Goal: Complete application form: Complete application form

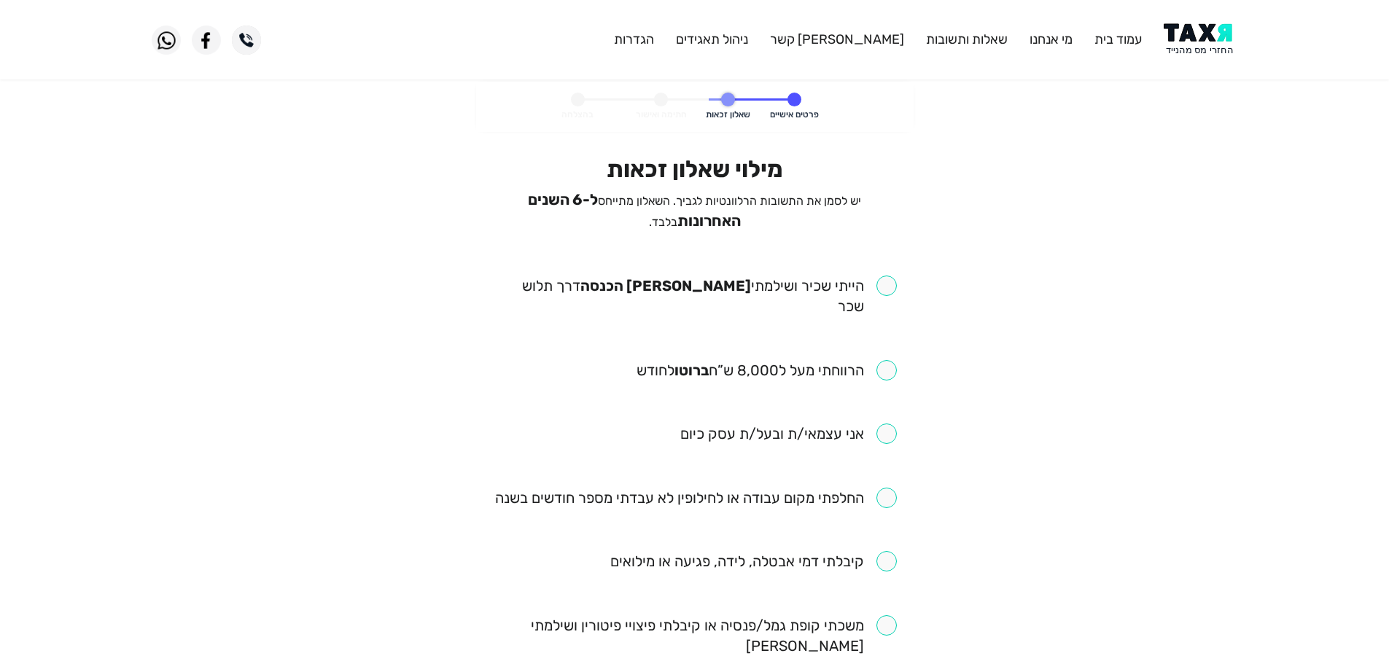
click at [892, 286] on input "checkbox" at bounding box center [695, 296] width 404 height 41
checkbox input "true"
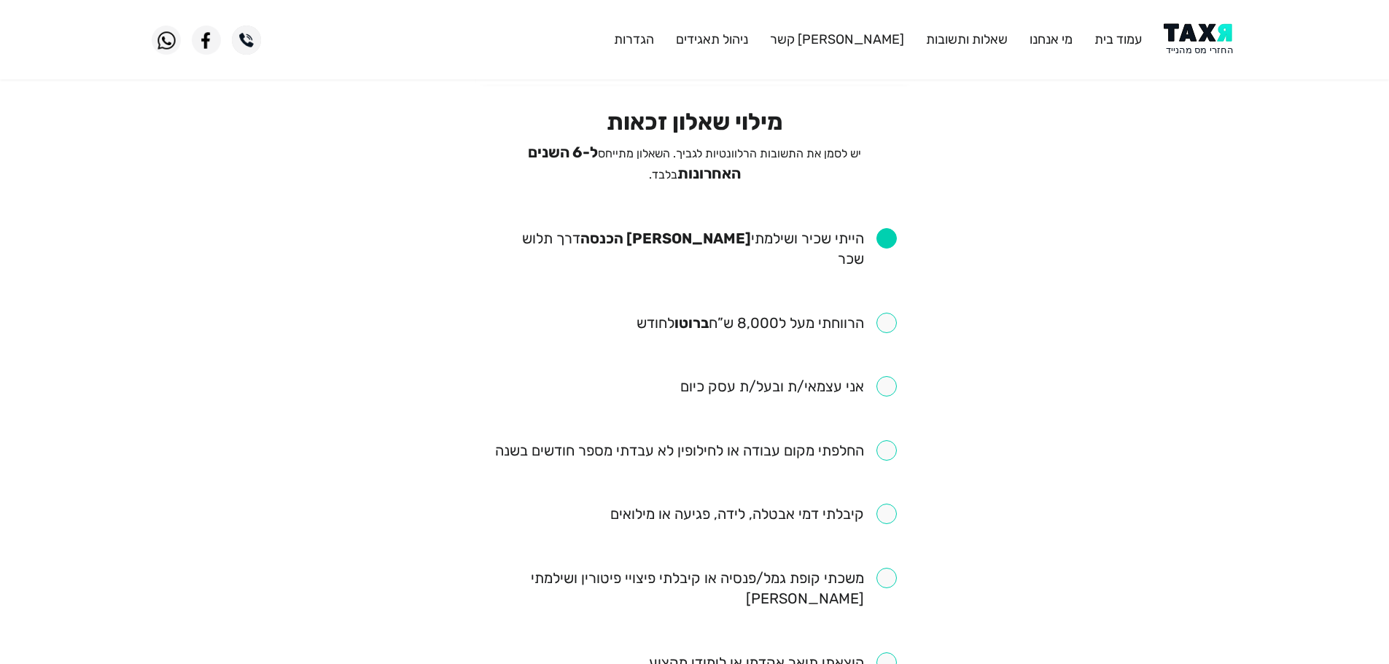
scroll to position [73, 0]
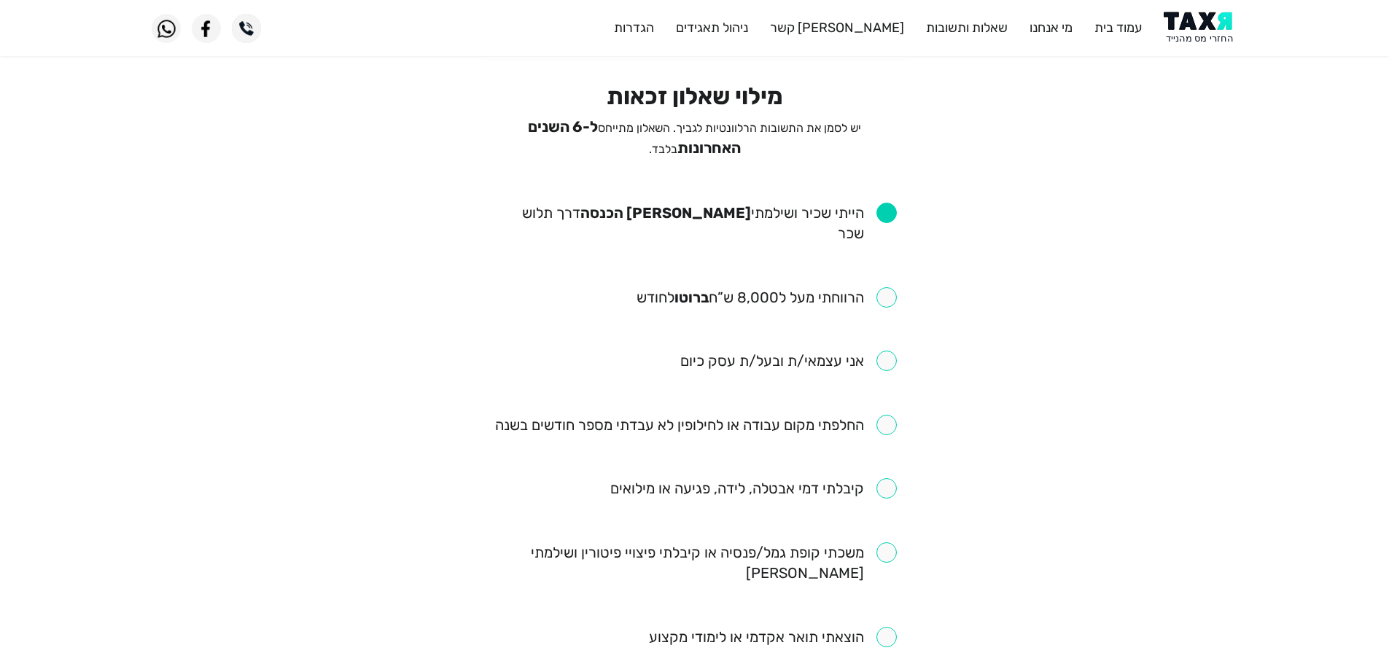
click at [889, 287] on input "checkbox" at bounding box center [766, 297] width 260 height 20
checkbox input "true"
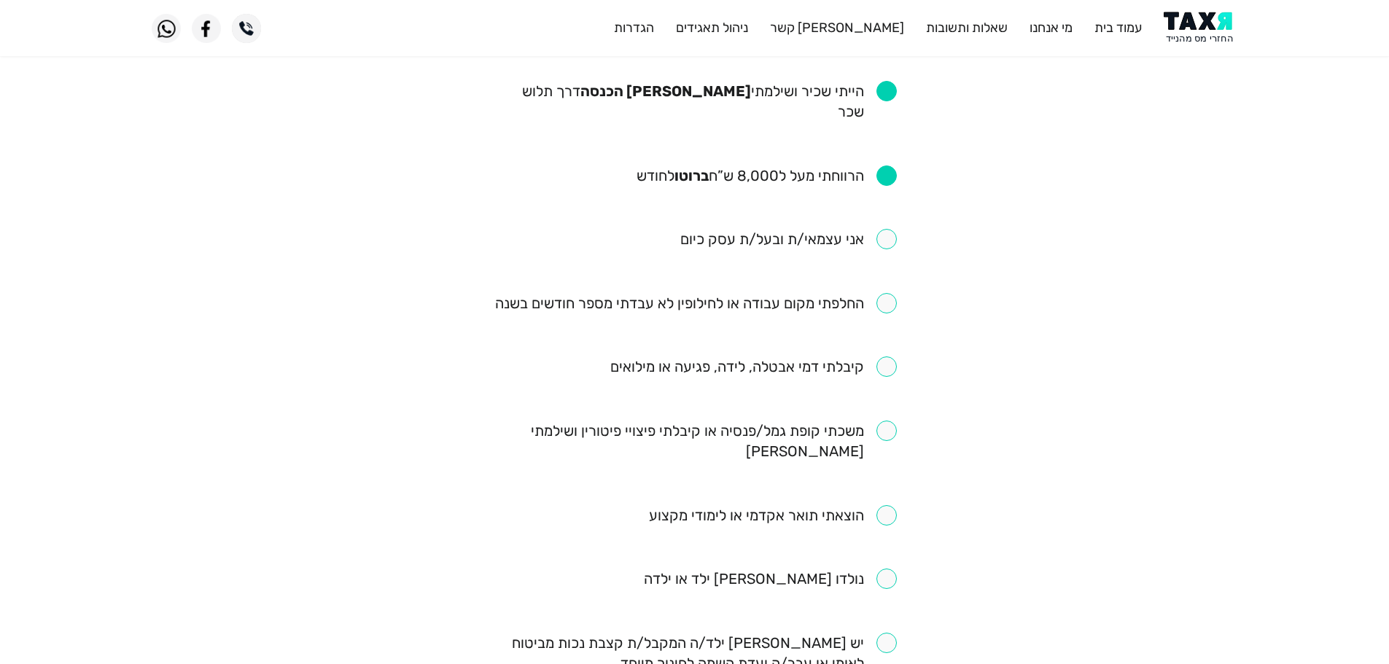
scroll to position [219, 0]
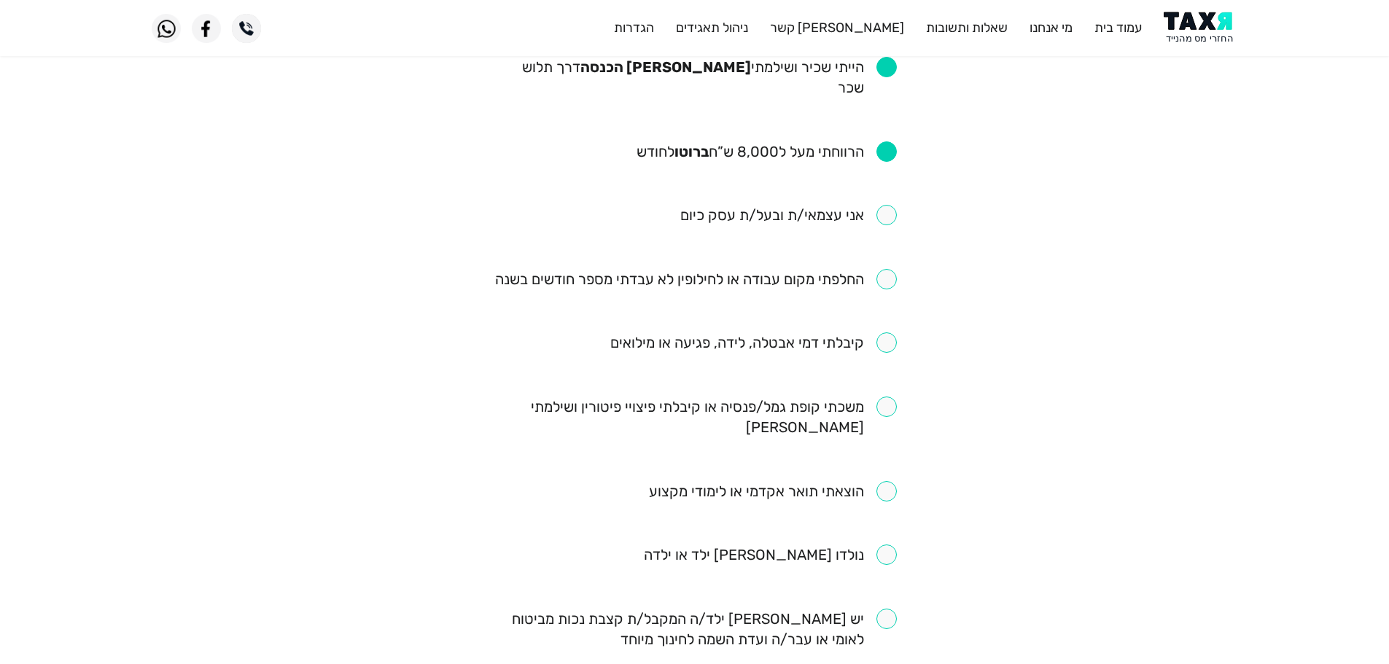
click at [882, 269] on input "checkbox" at bounding box center [696, 279] width 402 height 20
checkbox input "true"
click at [895, 332] on input "checkbox" at bounding box center [753, 342] width 286 height 20
checkbox input "true"
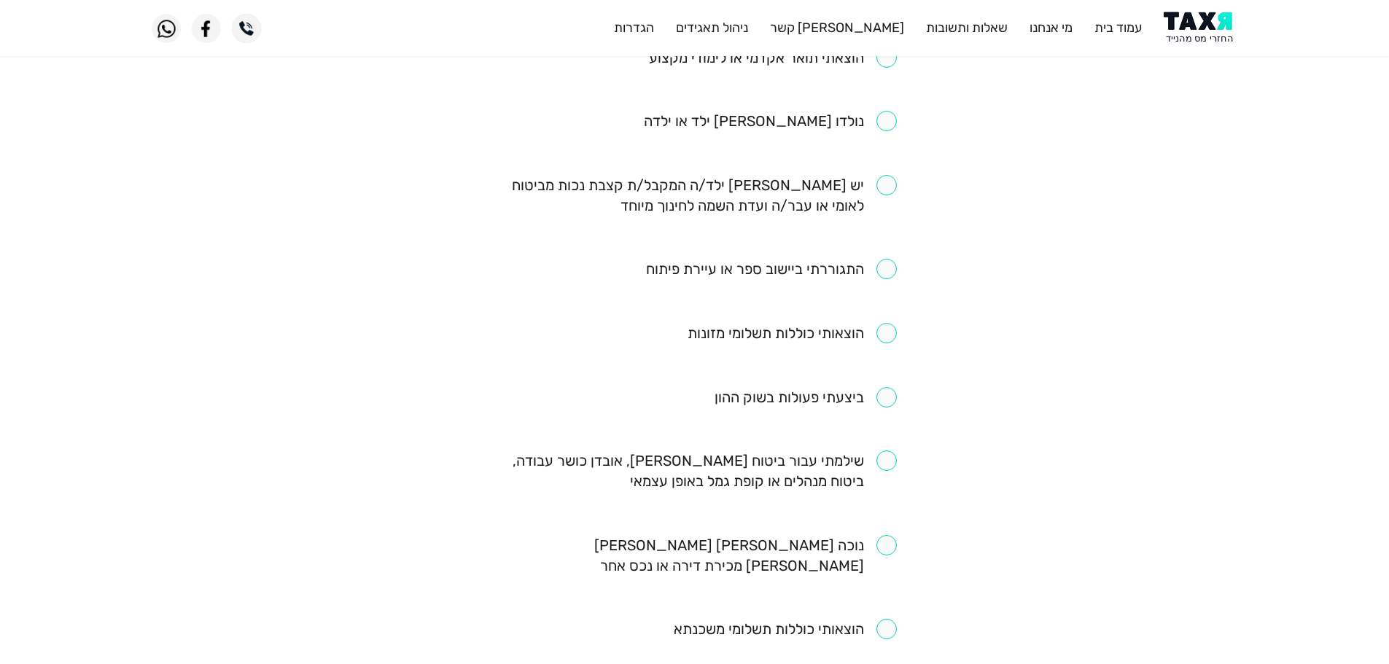
scroll to position [647, 0]
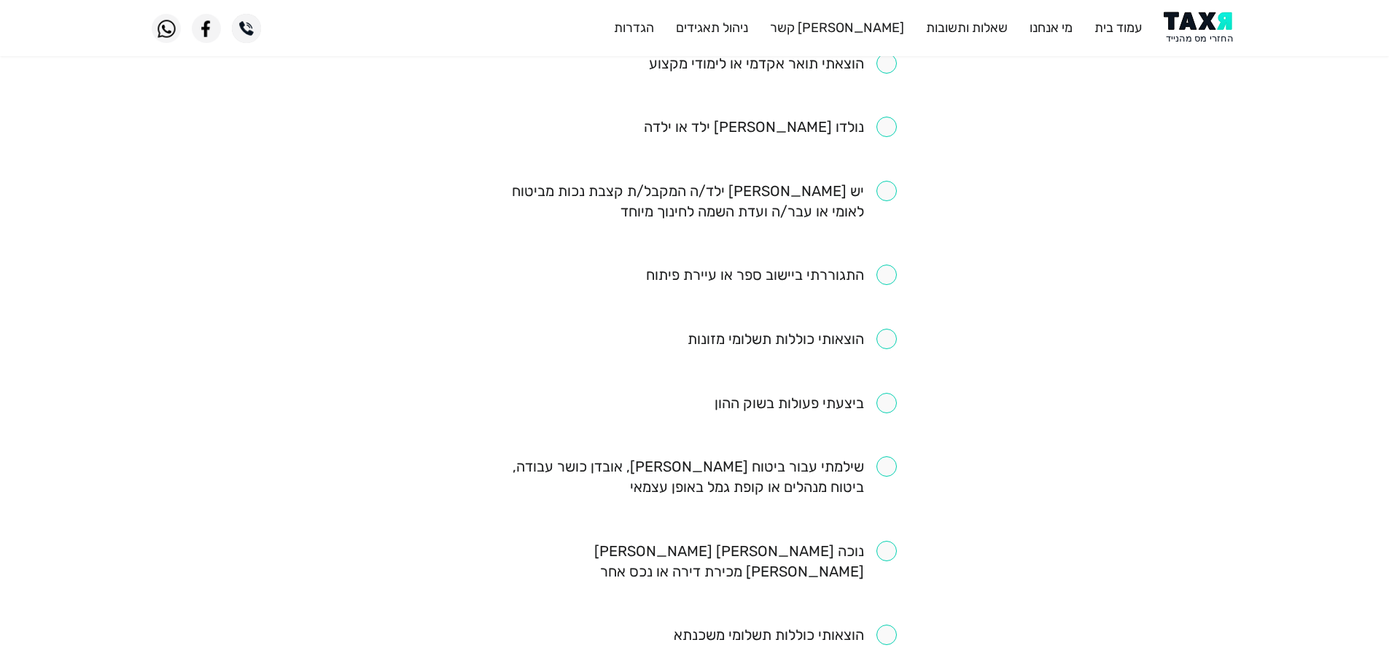
click at [891, 456] on input "checkbox" at bounding box center [695, 476] width 404 height 41
checkbox input "true"
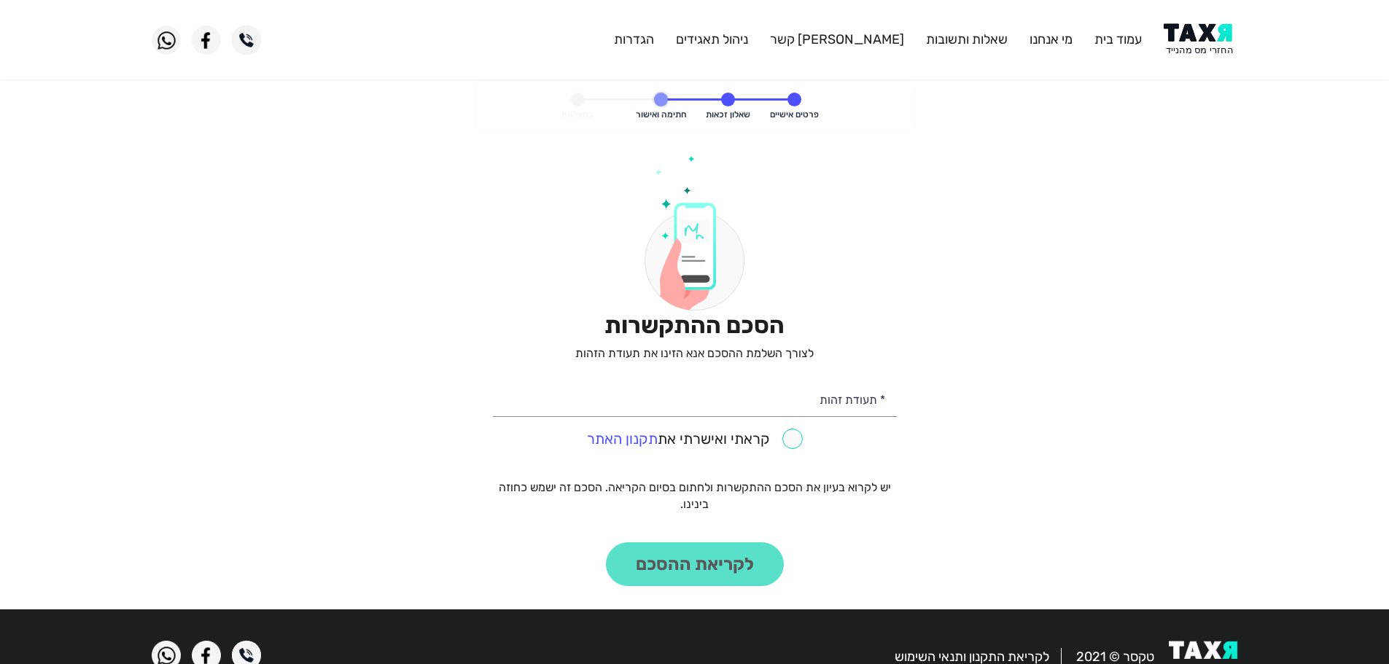
click at [1192, 39] on img at bounding box center [1200, 39] width 74 height 33
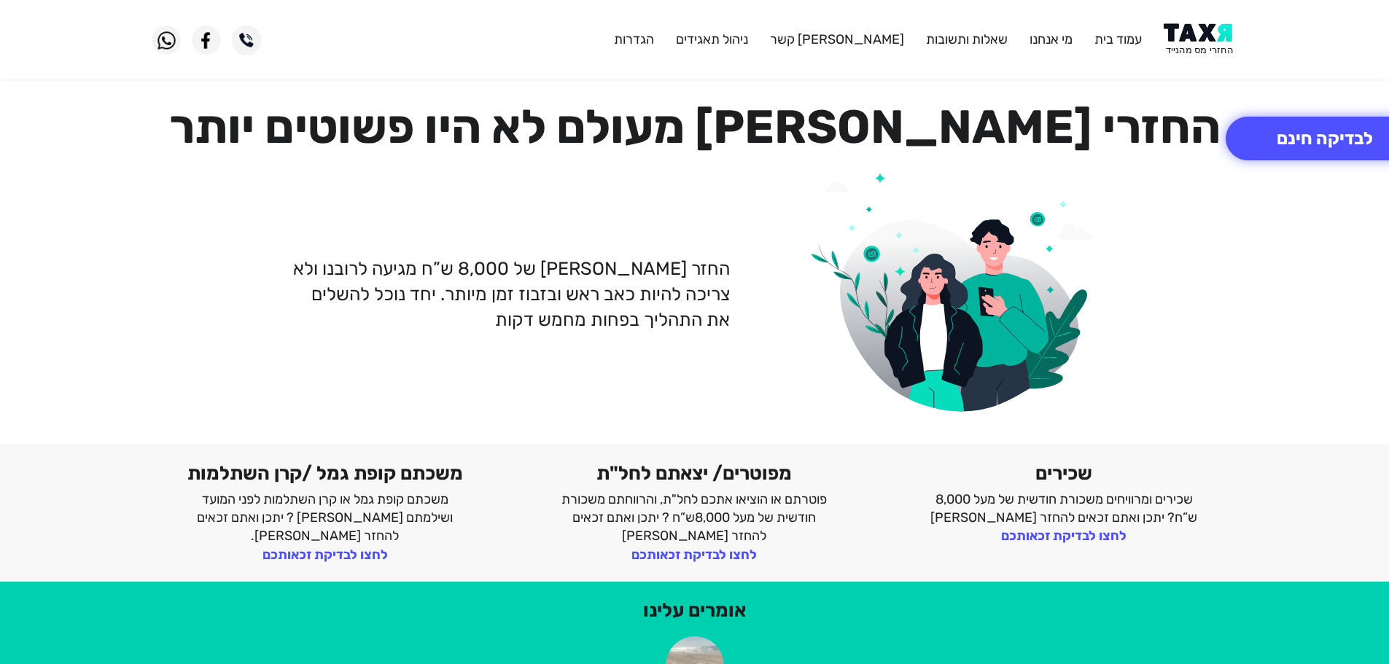
click at [1206, 40] on img at bounding box center [1200, 39] width 74 height 33
click at [1207, 34] on img at bounding box center [1200, 39] width 74 height 33
click at [1180, 36] on img at bounding box center [1200, 39] width 74 height 33
click at [1198, 42] on img at bounding box center [1200, 39] width 74 height 33
click at [1339, 148] on button "לבדיקה חינם" at bounding box center [1324, 139] width 198 height 44
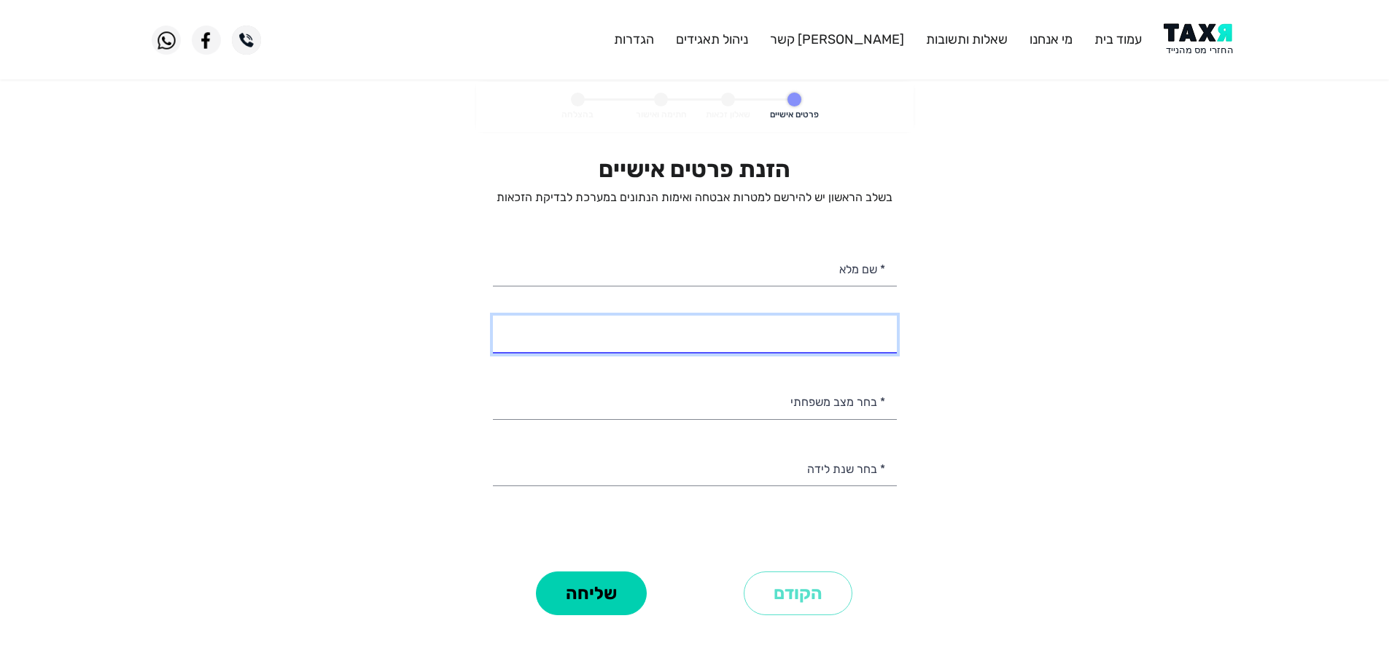
click at [827, 333] on input "* מספר טלפון" at bounding box center [695, 334] width 404 height 37
click at [1212, 27] on img at bounding box center [1200, 39] width 74 height 33
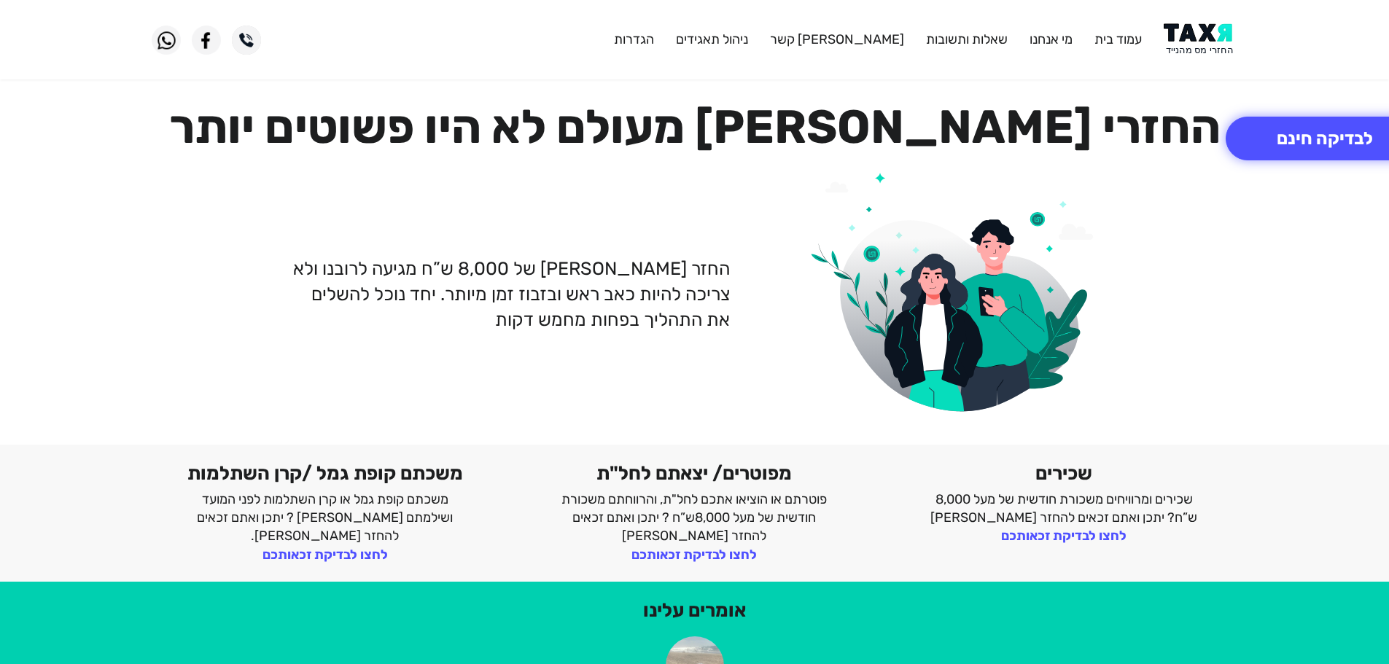
click at [1215, 37] on img at bounding box center [1200, 39] width 74 height 33
click at [1185, 36] on img at bounding box center [1200, 39] width 74 height 33
drag, startPoint x: 1193, startPoint y: 44, endPoint x: 1181, endPoint y: 0, distance: 46.2
click at [1193, 44] on img at bounding box center [1200, 39] width 74 height 33
click at [1216, 31] on img at bounding box center [1200, 39] width 74 height 33
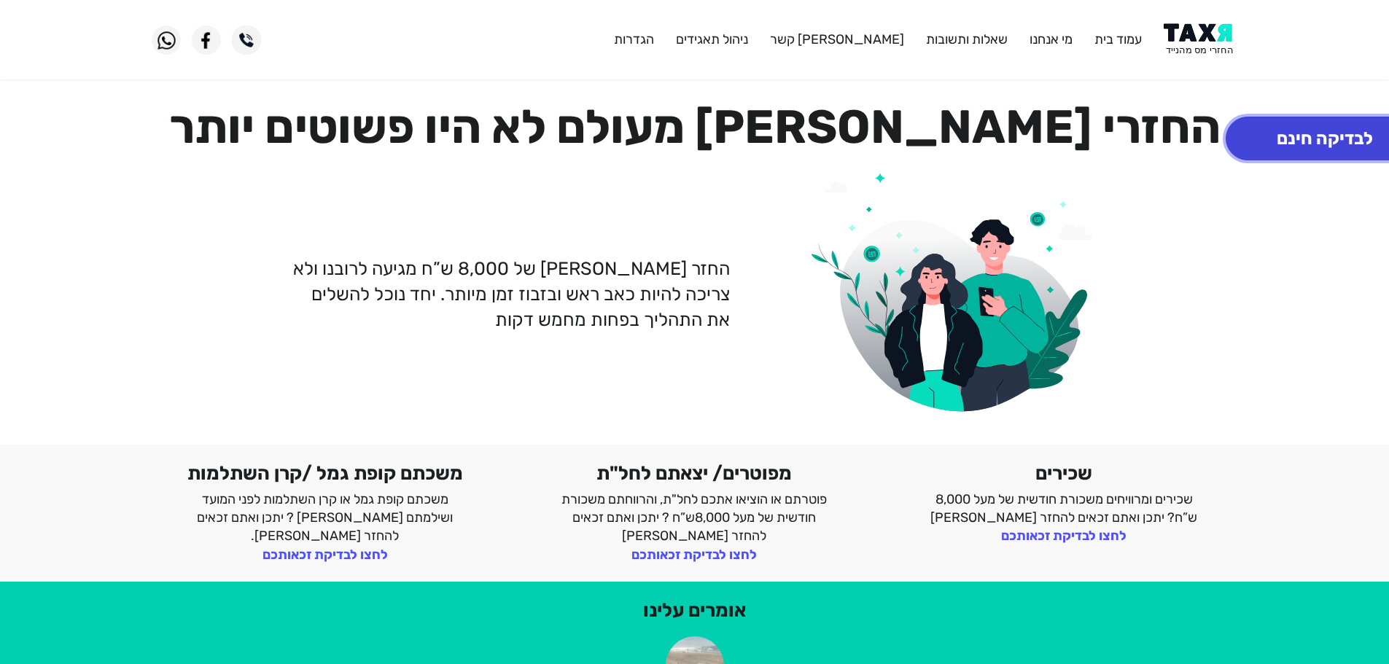
click at [1325, 144] on button "לבדיקה חינם" at bounding box center [1324, 139] width 198 height 44
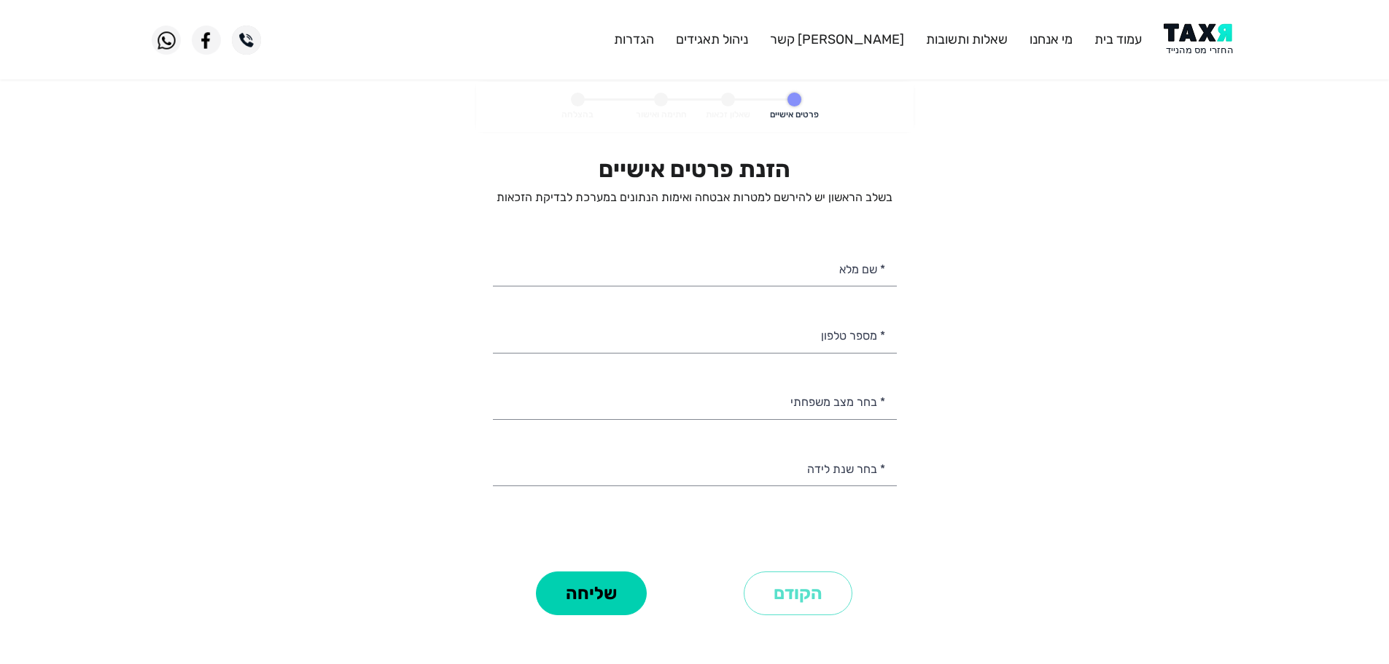
select select
click at [729, 349] on input "* מספר טלפון" at bounding box center [695, 334] width 404 height 37
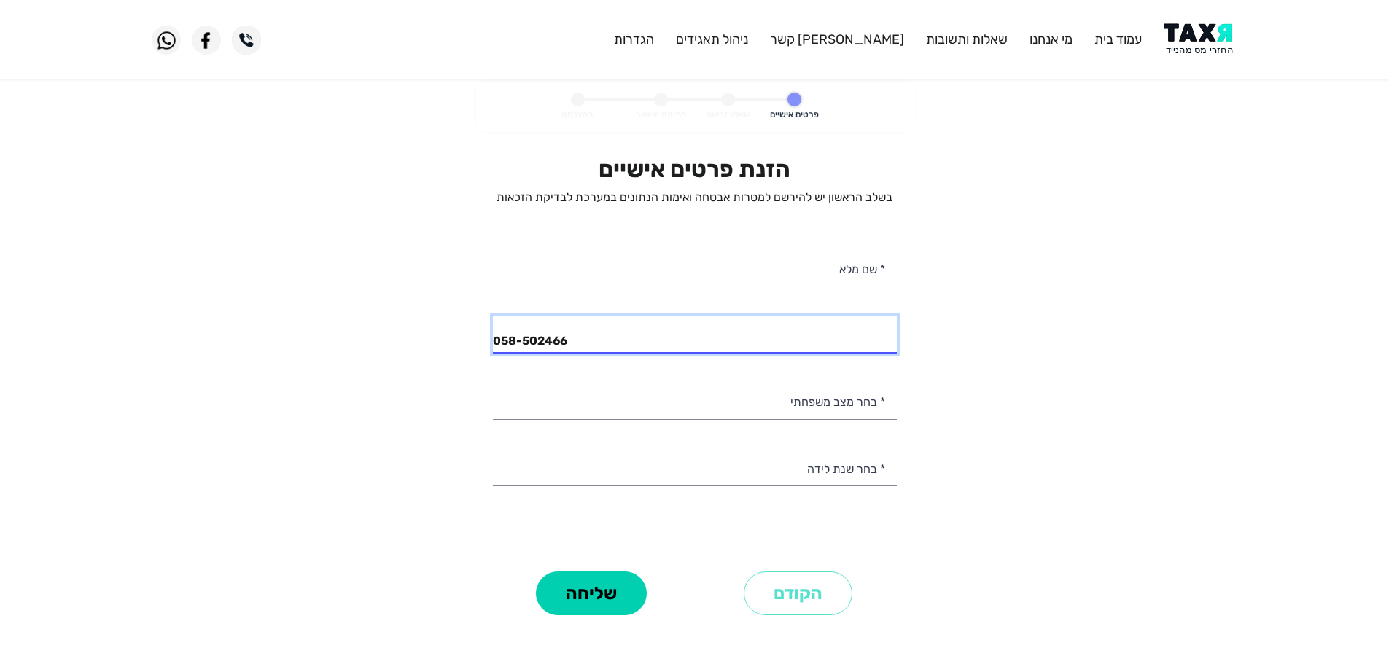
type input "058-5024666"
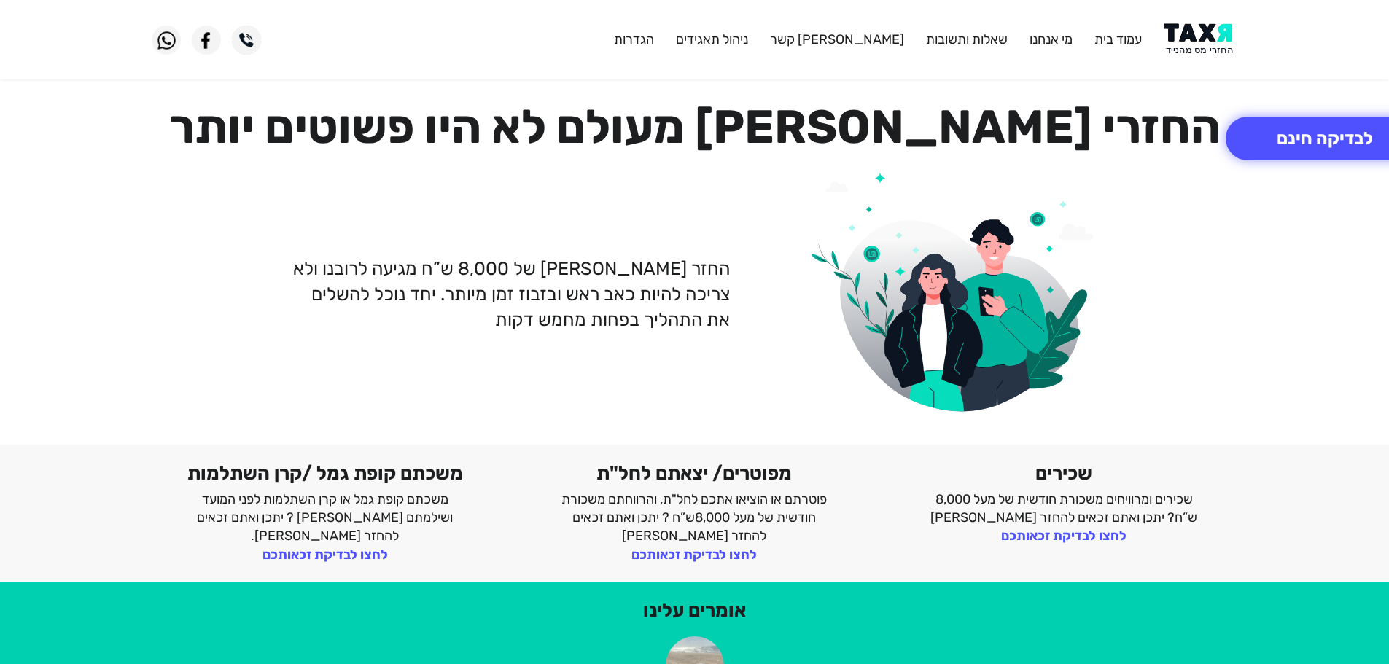
drag, startPoint x: 1199, startPoint y: 42, endPoint x: 1201, endPoint y: 29, distance: 12.5
click at [1199, 42] on img at bounding box center [1200, 39] width 74 height 33
click at [1193, 39] on img at bounding box center [1200, 39] width 74 height 33
click at [1329, 142] on button "לבדיקה חינם" at bounding box center [1324, 139] width 198 height 44
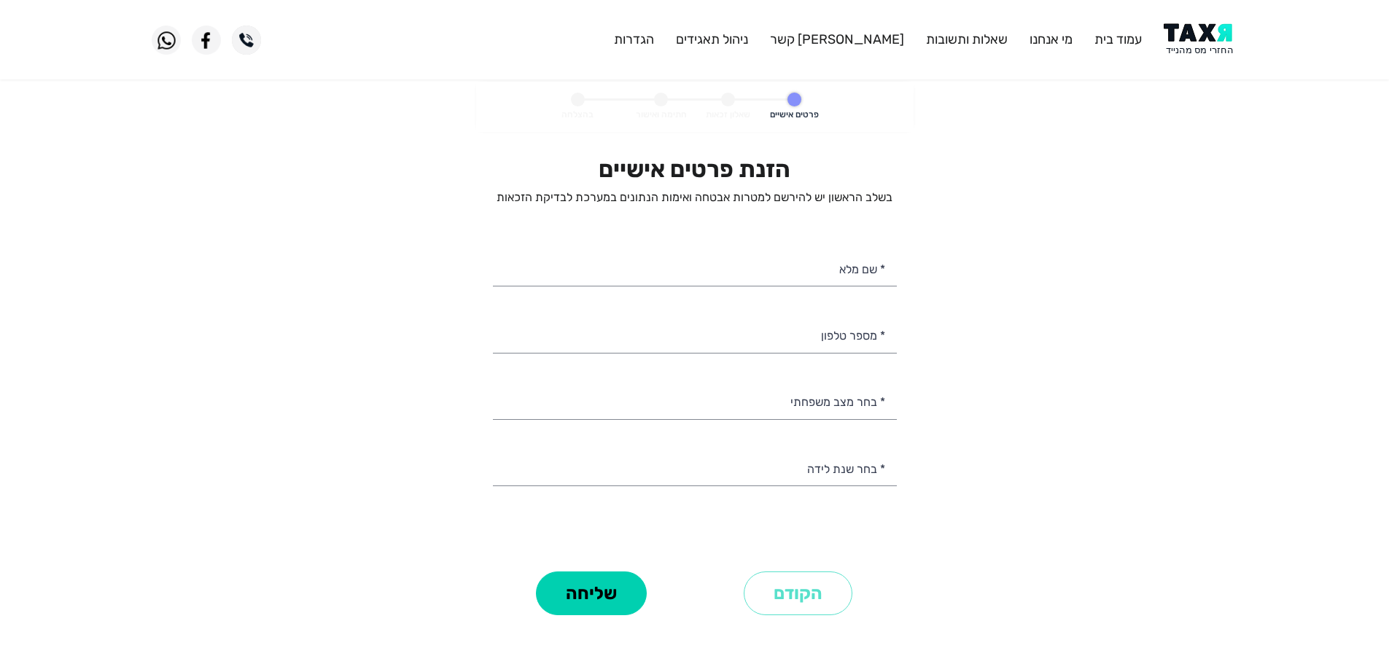
select select
click at [829, 331] on input "* מספר טלפון" at bounding box center [695, 334] width 404 height 37
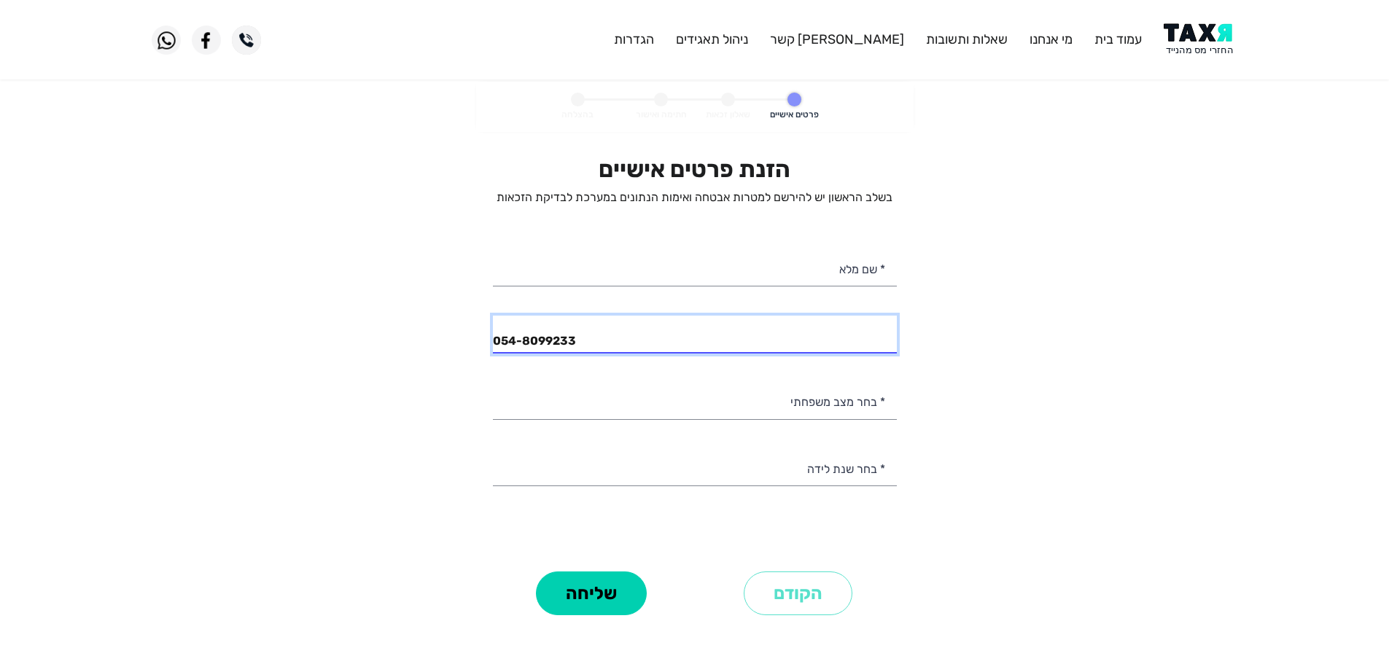
type input "054-8099233"
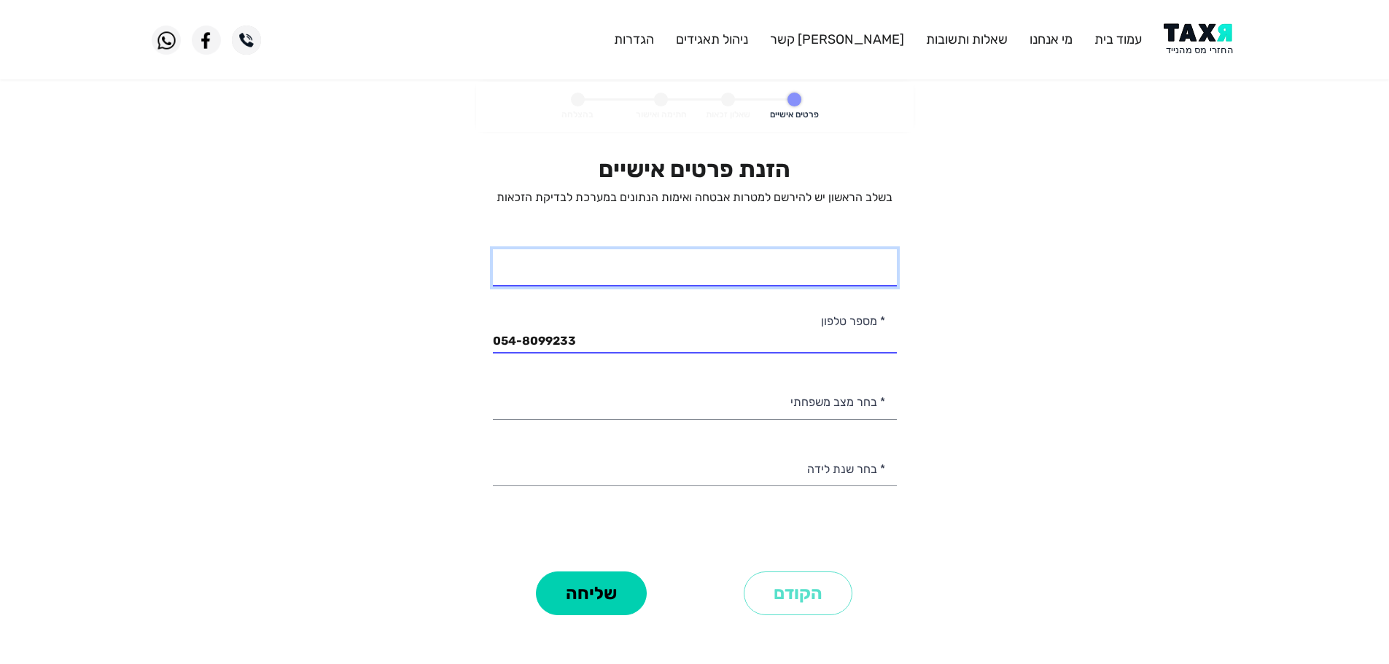
click at [784, 265] on input "* שם מלא" at bounding box center [695, 267] width 404 height 37
click at [854, 278] on input "ליאורהגור" at bounding box center [695, 267] width 404 height 37
type input "[PERSON_NAME]"
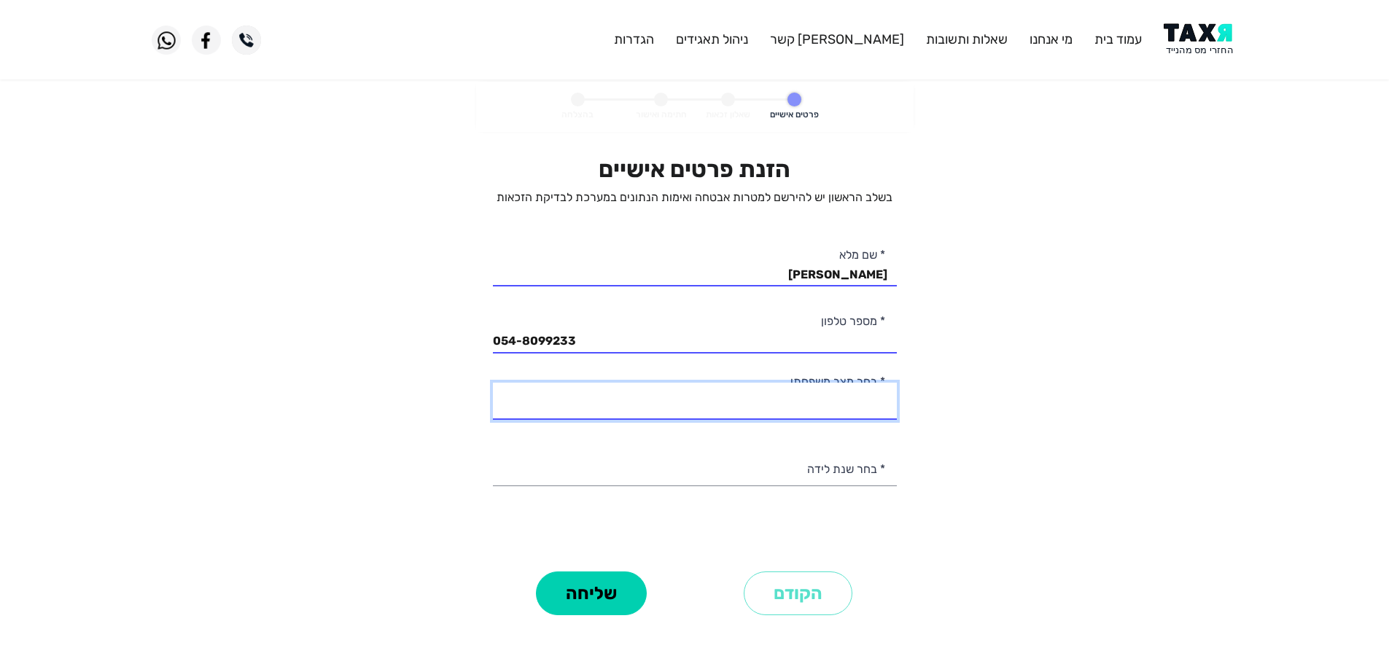
click at [874, 406] on select "רווק/ה נשוי/[PERSON_NAME]/ה אלמן/נה" at bounding box center [695, 401] width 404 height 37
select select "1: Single"
click at [493, 383] on select "רווק/ה נשוי/[PERSON_NAME]/ה אלמן/נה" at bounding box center [695, 401] width 404 height 37
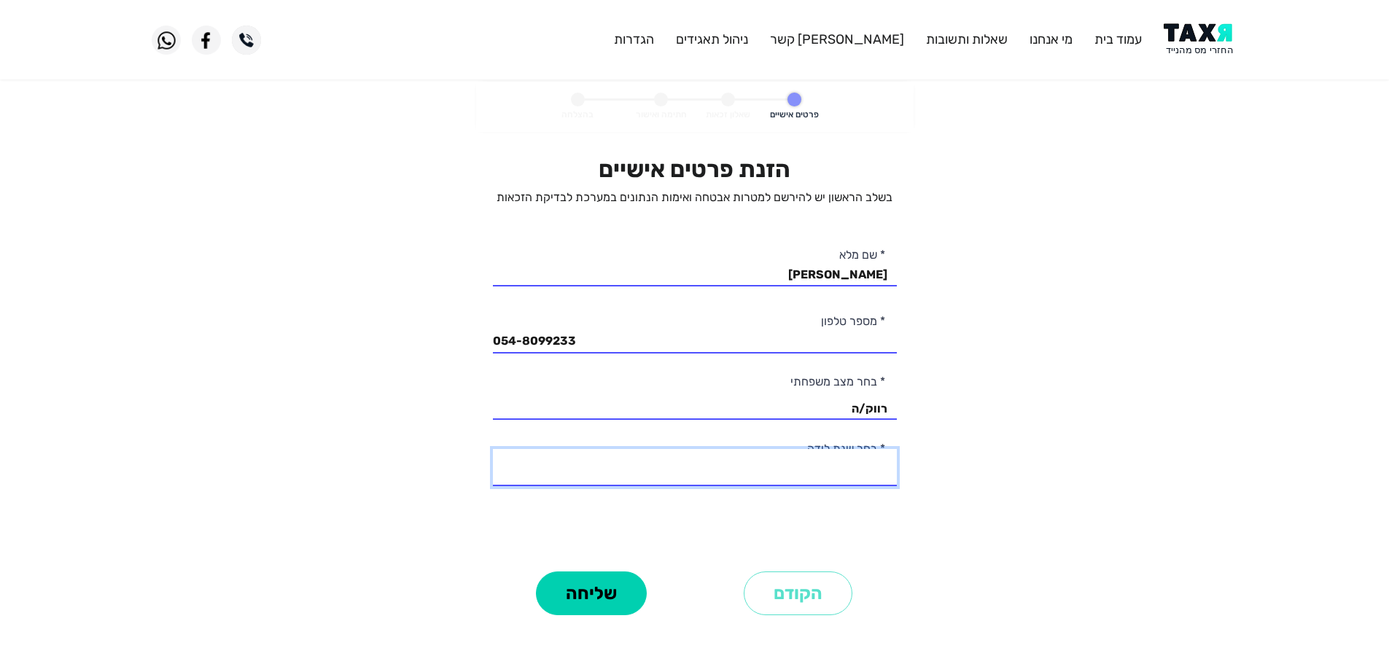
click at [859, 469] on select "2003 2002 2001 2000 1999 1998 1997 1996 1995 1994 1993 1992 1991 1990 1989 1988…" at bounding box center [695, 467] width 404 height 37
select select "3: 2001"
click at [493, 449] on select "2003 2002 2001 2000 1999 1998 1997 1996 1995 1994 1993 1992 1991 1990 1989 1988…" at bounding box center [695, 467] width 404 height 37
click at [627, 583] on button "שליחה" at bounding box center [591, 593] width 111 height 44
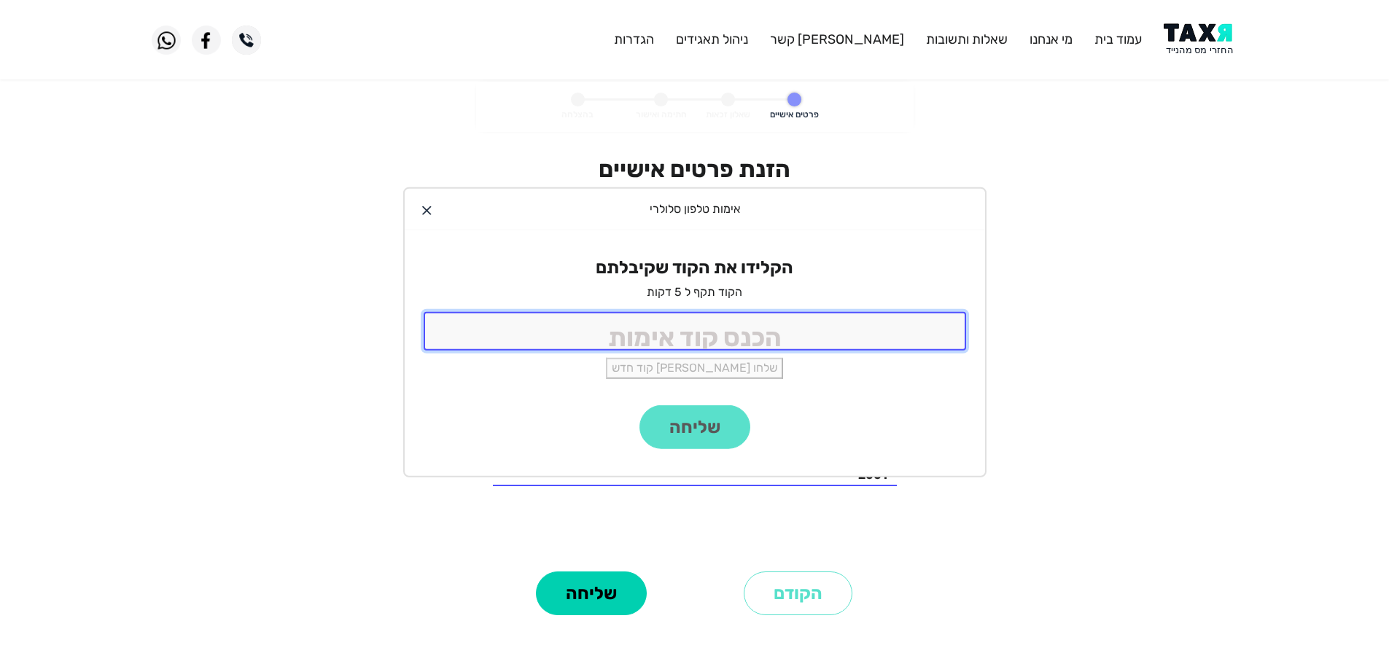
click at [858, 333] on input "tel" at bounding box center [694, 331] width 542 height 39
type input "9988"
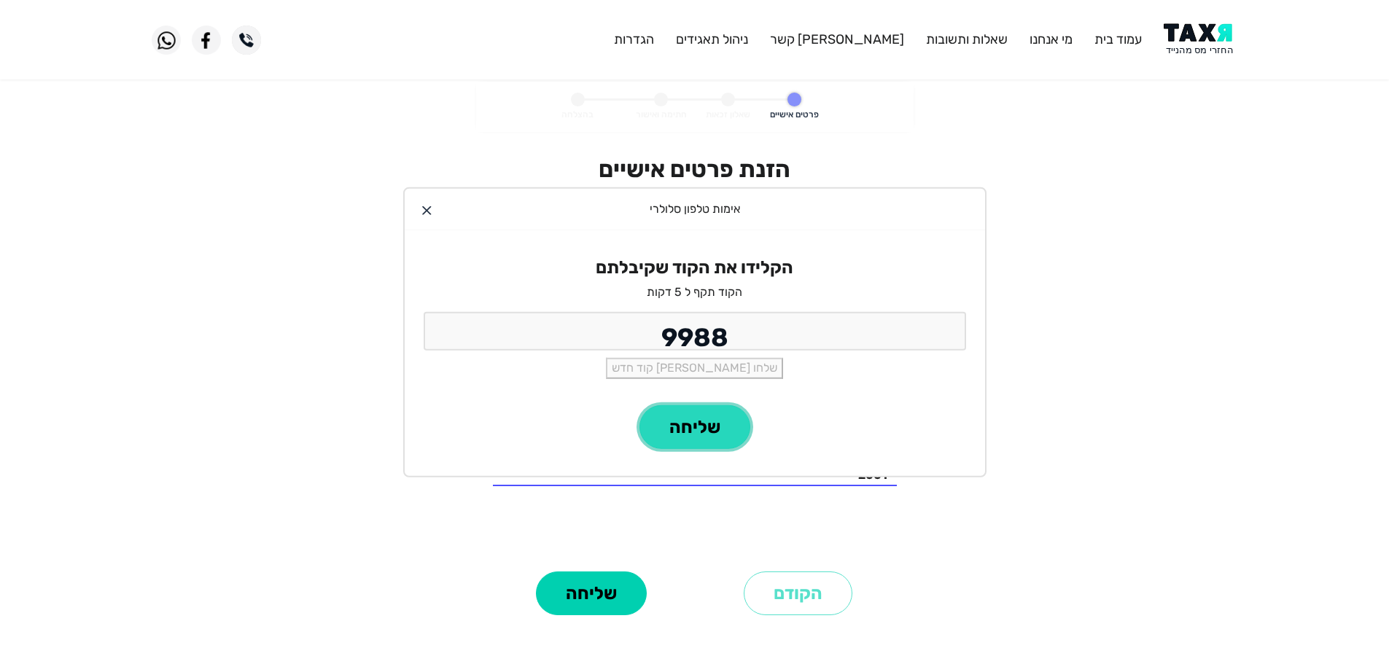
click at [674, 421] on button "שליחה" at bounding box center [694, 427] width 111 height 44
